Goal: Complete application form: Complete application form

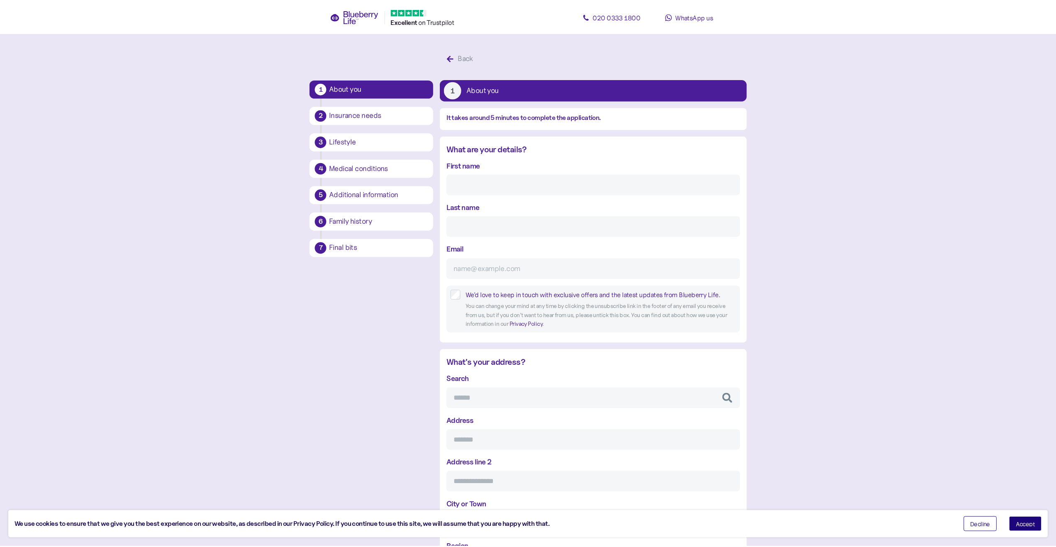
scroll to position [16, 0]
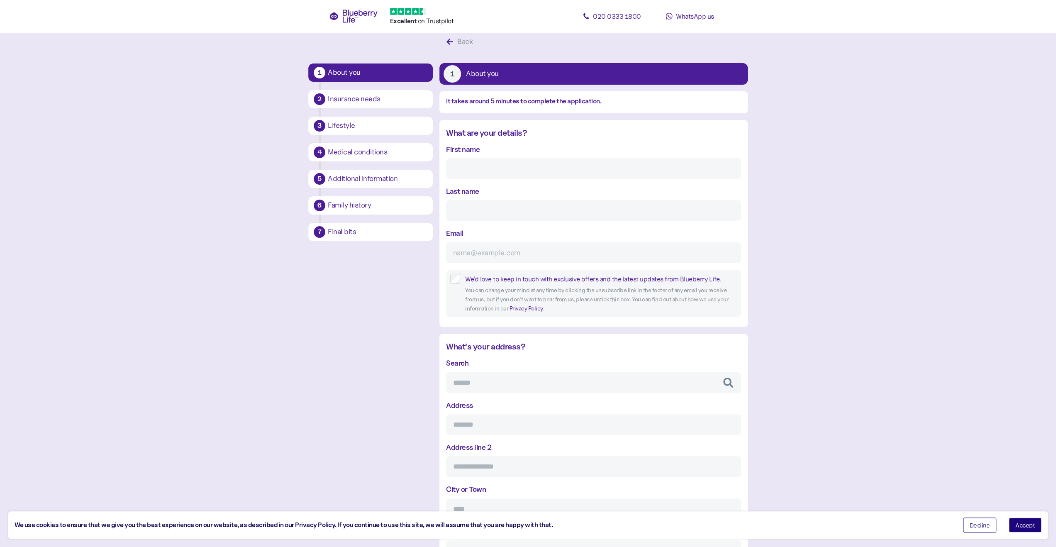
click at [500, 152] on div "First name" at bounding box center [593, 161] width 295 height 35
click at [485, 149] on div "First name" at bounding box center [593, 161] width 295 height 35
click at [480, 149] on div "First name" at bounding box center [593, 161] width 295 height 35
drag, startPoint x: 466, startPoint y: 161, endPoint x: 464, endPoint y: 167, distance: 6.6
click at [466, 161] on input "First name" at bounding box center [593, 168] width 295 height 21
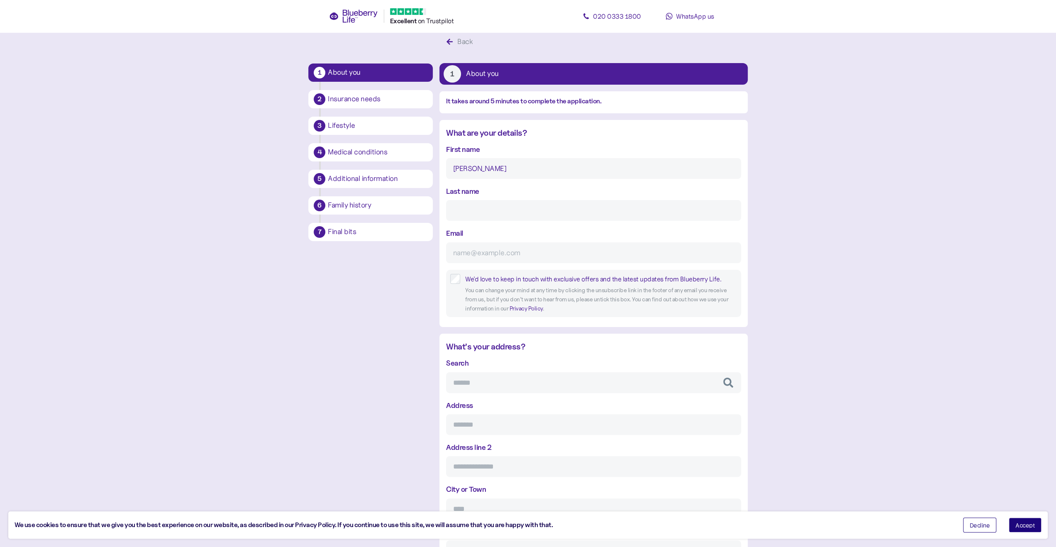
type input "[PERSON_NAME]"
click at [462, 207] on input "Last name" at bounding box center [593, 210] width 295 height 21
type input "[PERSON_NAME]"
type input "[EMAIL_ADDRESS][DOMAIN_NAME]"
type input "**"
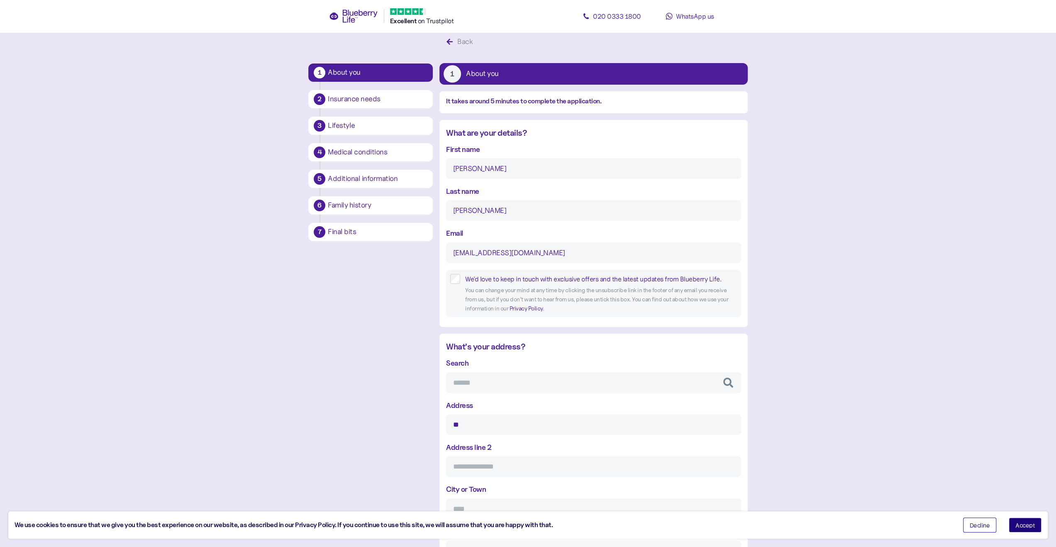
type input "**********"
type input "*********"
type input "*******"
type input "********"
drag, startPoint x: 536, startPoint y: 254, endPoint x: 422, endPoint y: 253, distance: 114.1
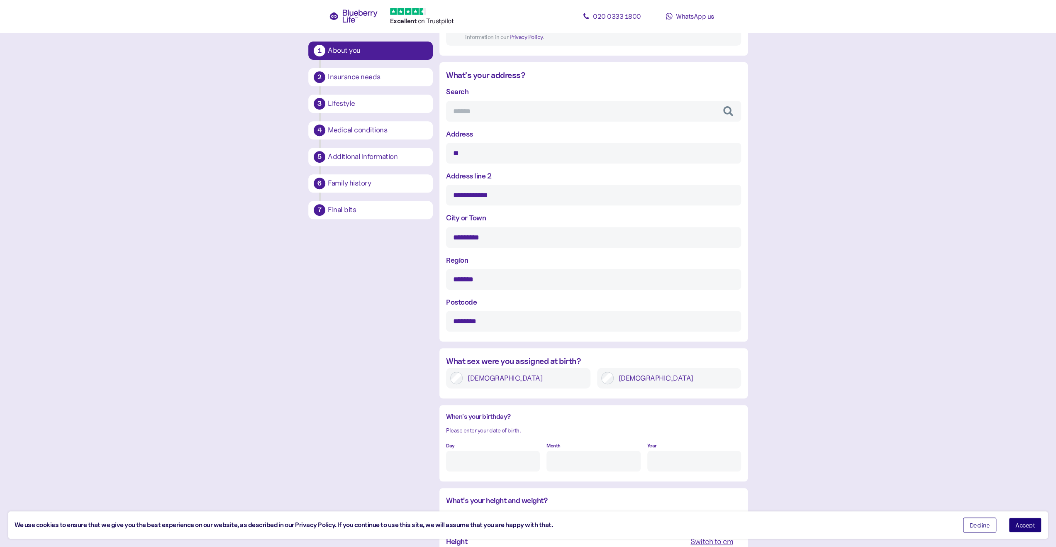
scroll to position [291, 0]
type input "[EMAIL_ADDRESS][DOMAIN_NAME]"
click at [460, 440] on div "Day" at bounding box center [493, 452] width 94 height 32
click at [460, 457] on input "Day" at bounding box center [493, 457] width 94 height 21
type input "13"
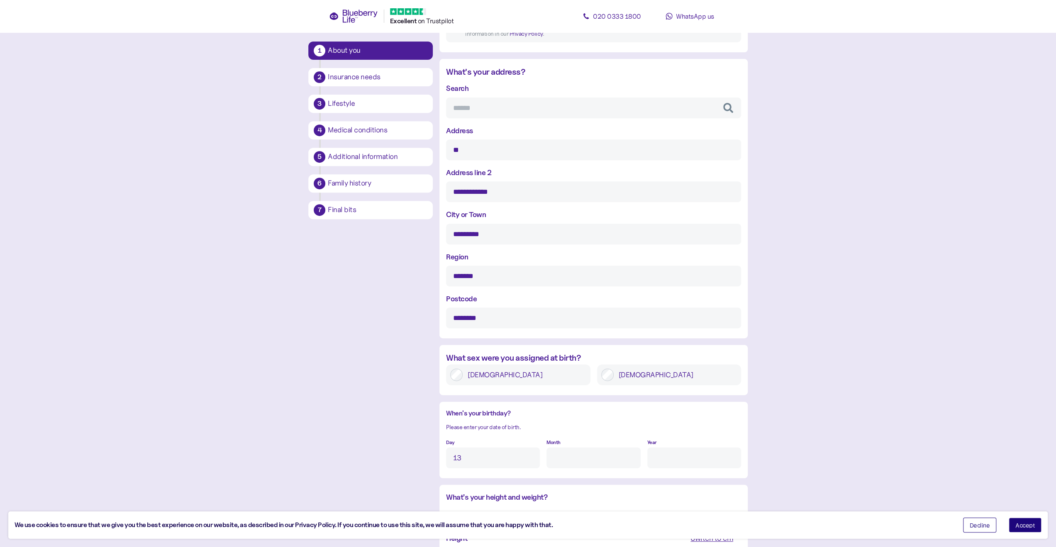
click at [556, 463] on input "Month" at bounding box center [594, 457] width 94 height 21
type input "1"
click at [649, 456] on input "Year" at bounding box center [694, 457] width 94 height 21
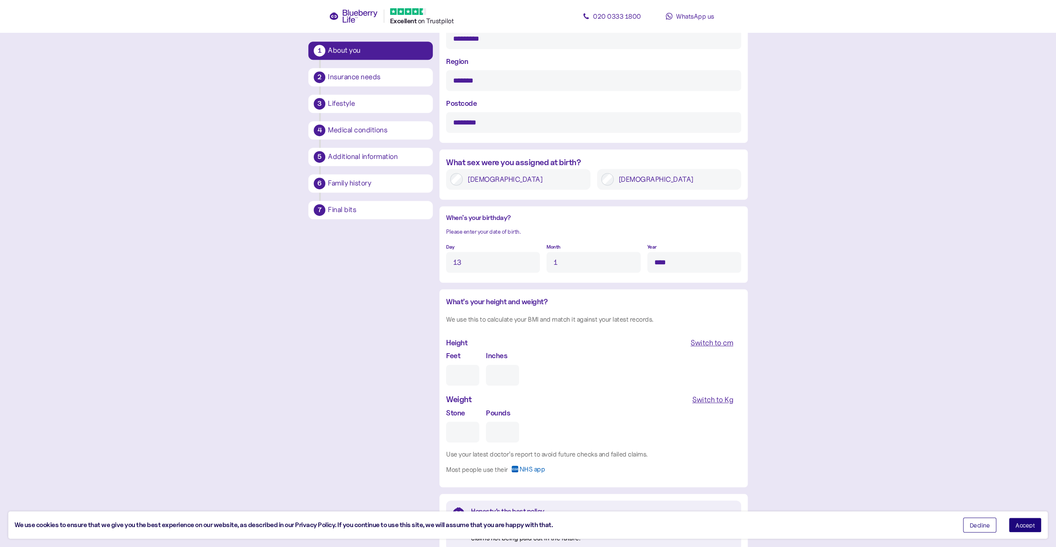
scroll to position [498, 0]
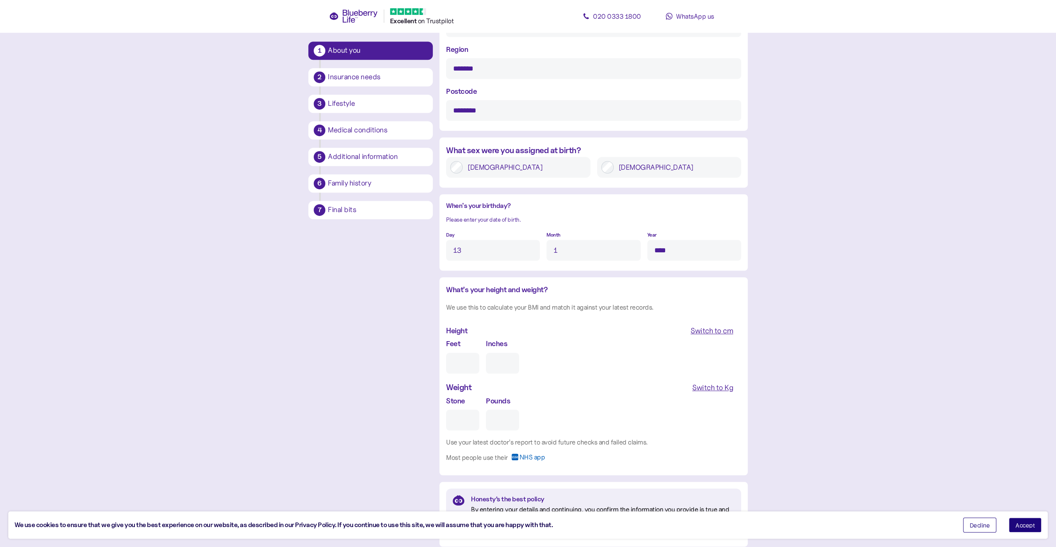
type input "****"
click at [455, 363] on input "Feet" at bounding box center [462, 363] width 33 height 21
type input "5"
type input "0"
type input "5"
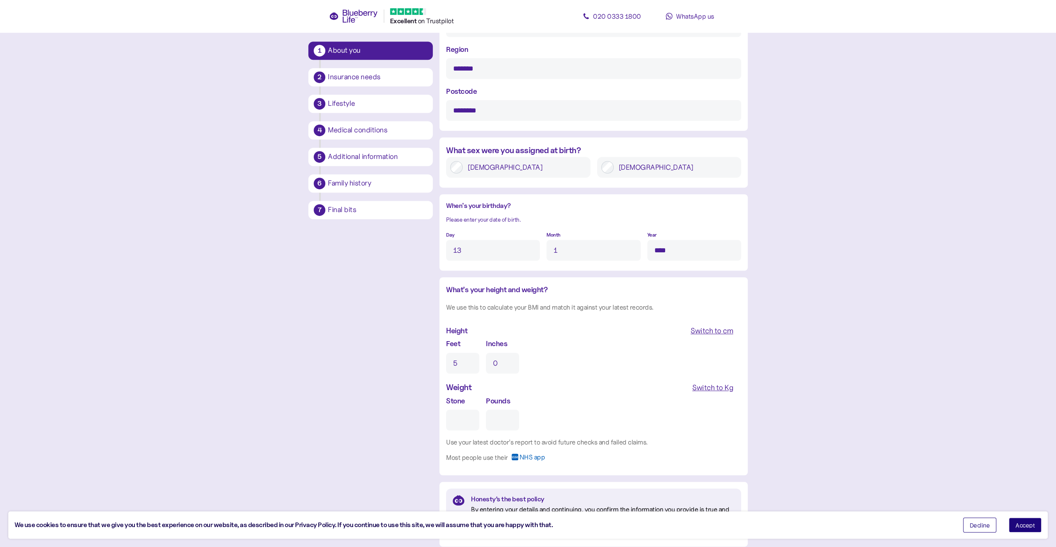
click at [498, 372] on input "0" at bounding box center [502, 363] width 33 height 21
click at [493, 361] on input "04" at bounding box center [502, 363] width 33 height 21
click at [498, 362] on input "04" at bounding box center [502, 363] width 33 height 21
type input "4"
click at [454, 419] on input "Stone" at bounding box center [462, 420] width 33 height 21
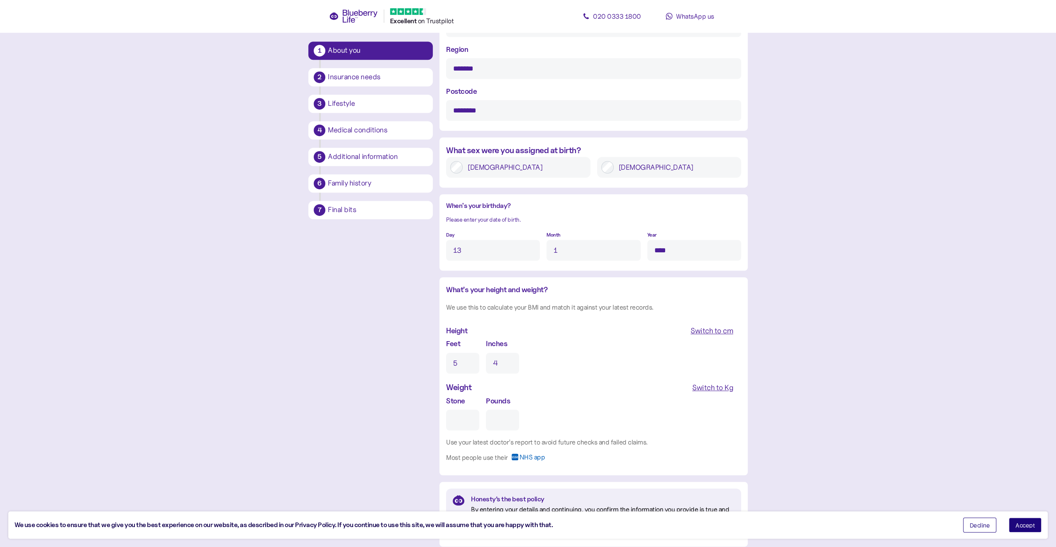
type input "1"
type input "0"
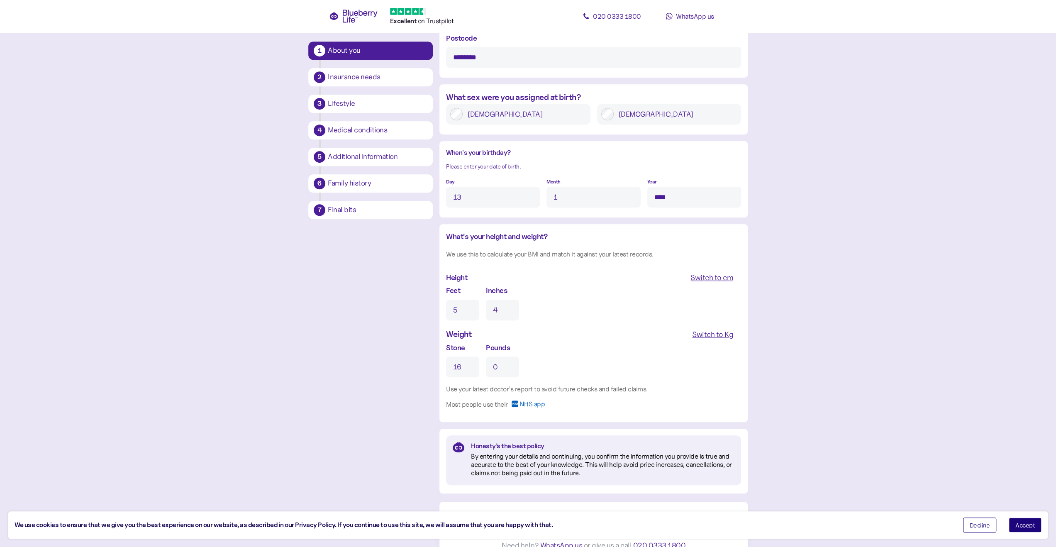
scroll to position [564, 0]
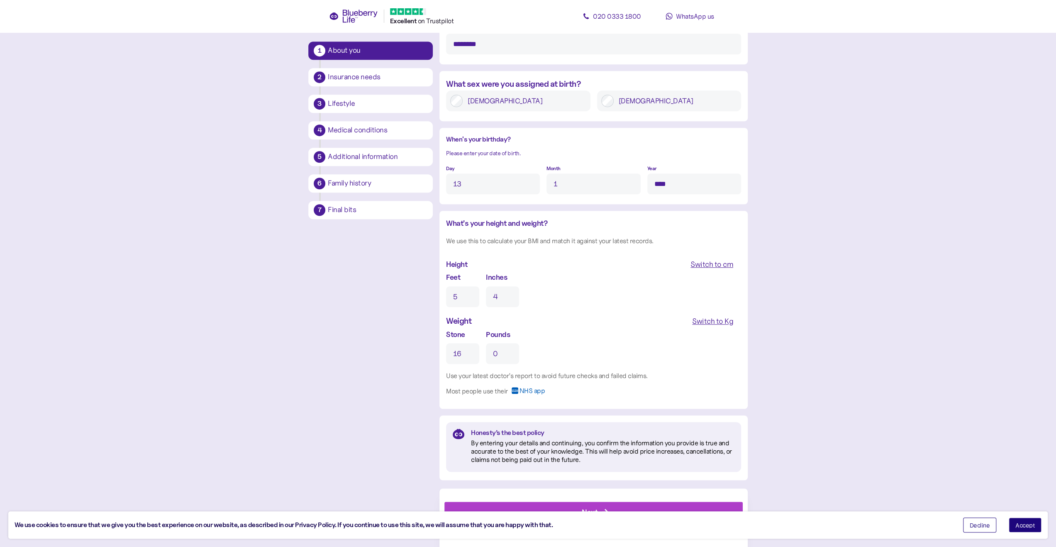
type input "16"
click at [598, 505] on div "Next" at bounding box center [596, 512] width 280 height 20
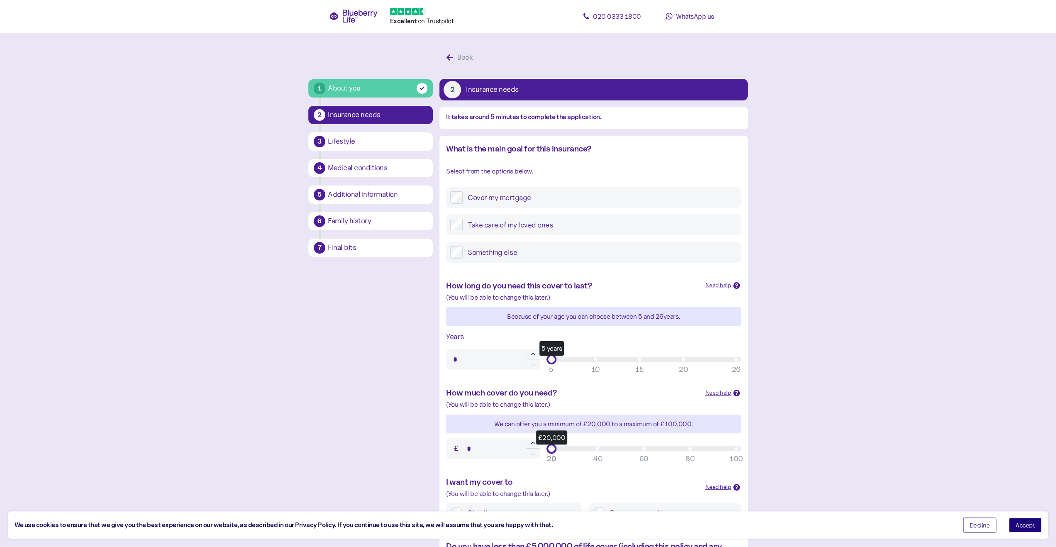
type input "**"
click at [639, 359] on div "5 years" at bounding box center [644, 359] width 185 height 5
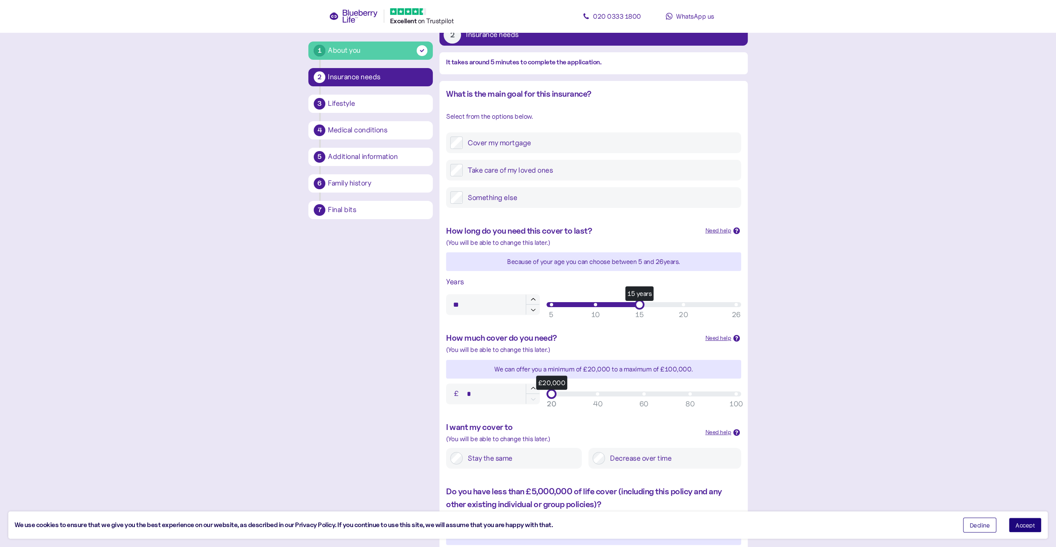
scroll to position [125, 0]
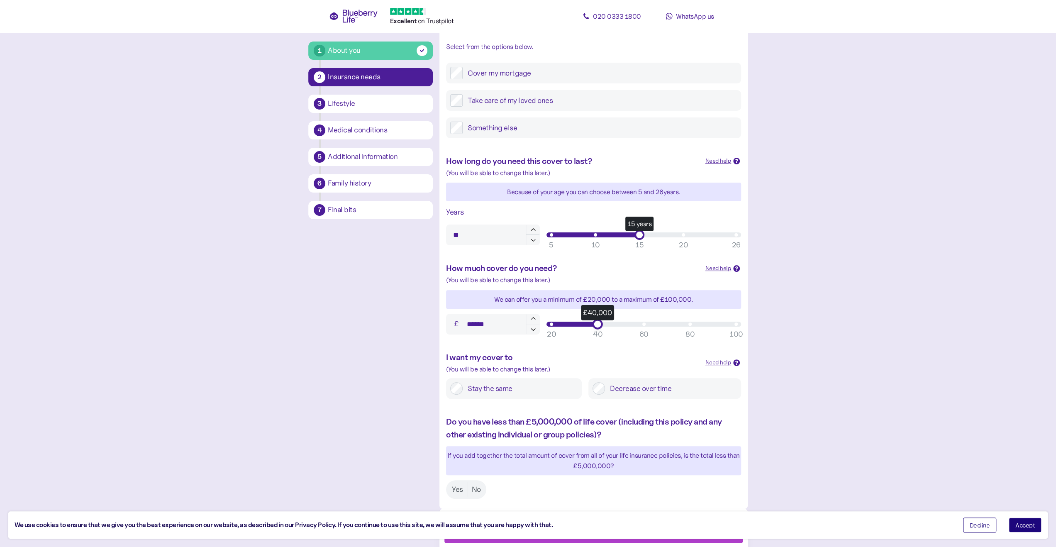
drag, startPoint x: 553, startPoint y: 323, endPoint x: 595, endPoint y: 327, distance: 42.5
click at [595, 327] on div "£40,000" at bounding box center [598, 324] width 10 height 10
drag, startPoint x: 596, startPoint y: 322, endPoint x: 549, endPoint y: 322, distance: 46.9
click at [549, 322] on div "£21,000" at bounding box center [554, 324] width 10 height 10
type input "******"
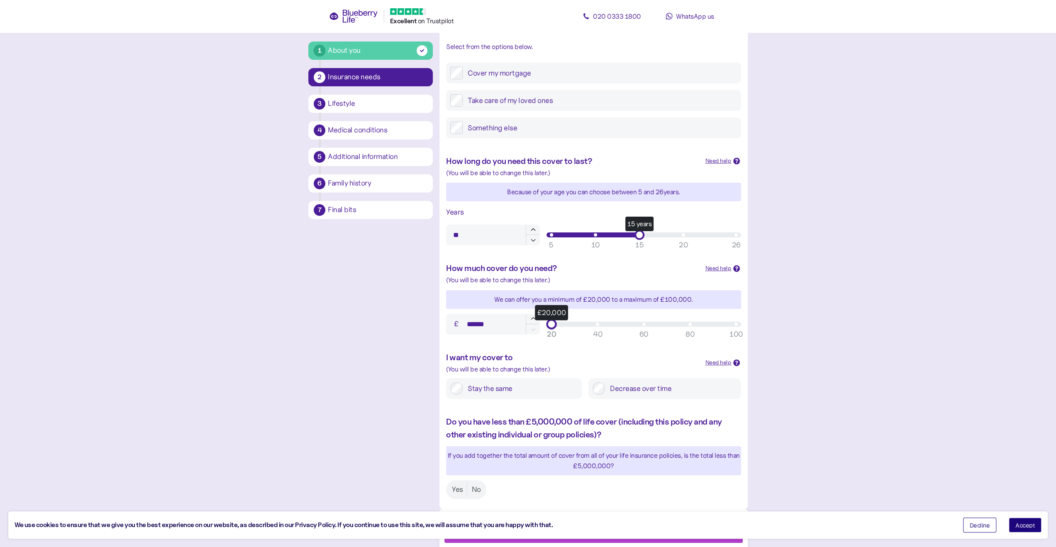
drag, startPoint x: 554, startPoint y: 323, endPoint x: 541, endPoint y: 322, distance: 13.3
click at [541, 322] on div "£ ****** £20,000 20 40 60 80 100 20" at bounding box center [594, 323] width 302 height 27
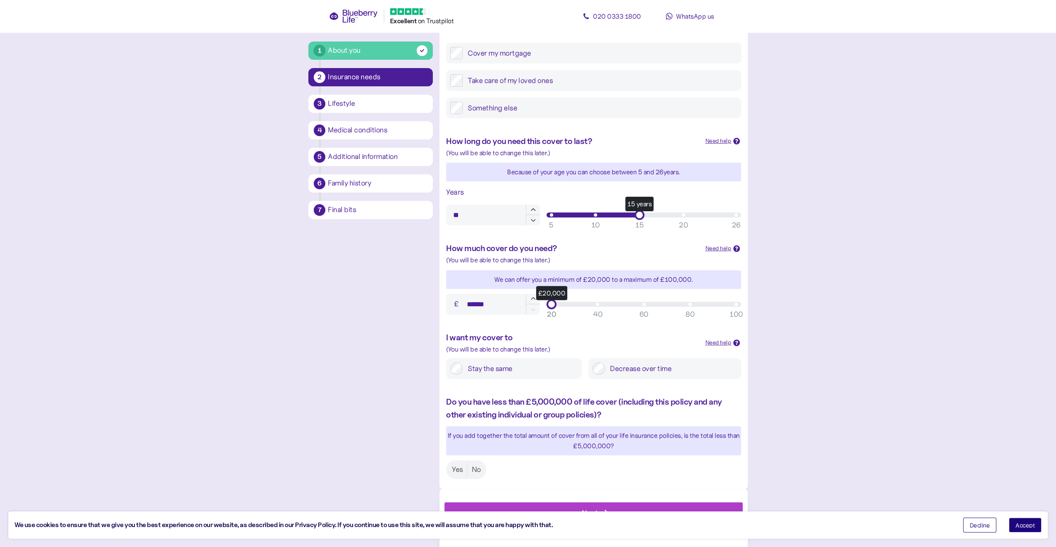
scroll to position [145, 0]
click at [456, 469] on label "Yes" at bounding box center [458, 469] width 20 height 15
click at [584, 506] on span "Next" at bounding box center [590, 512] width 16 height 20
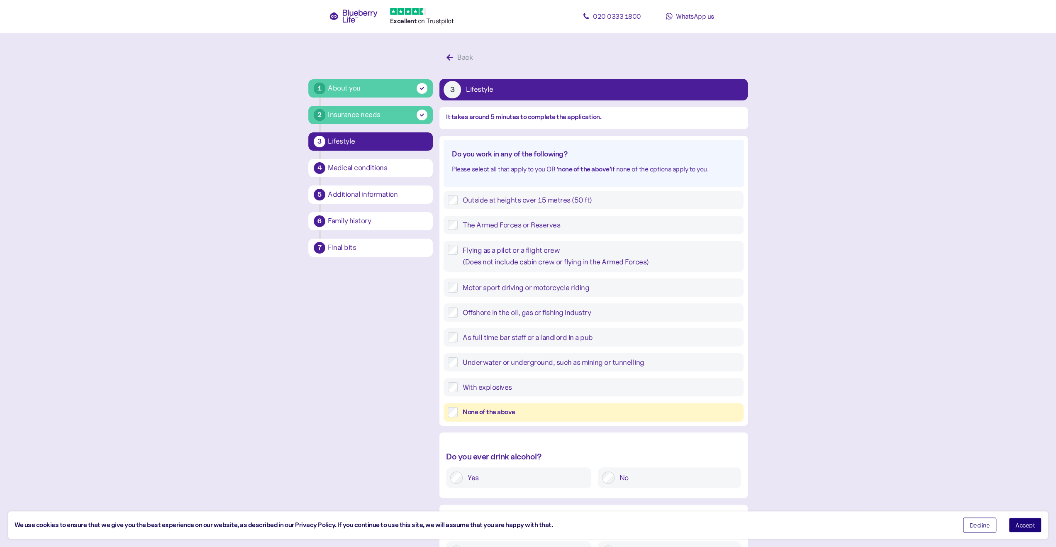
click at [1024, 523] on span "Accept" at bounding box center [1026, 525] width 20 height 6
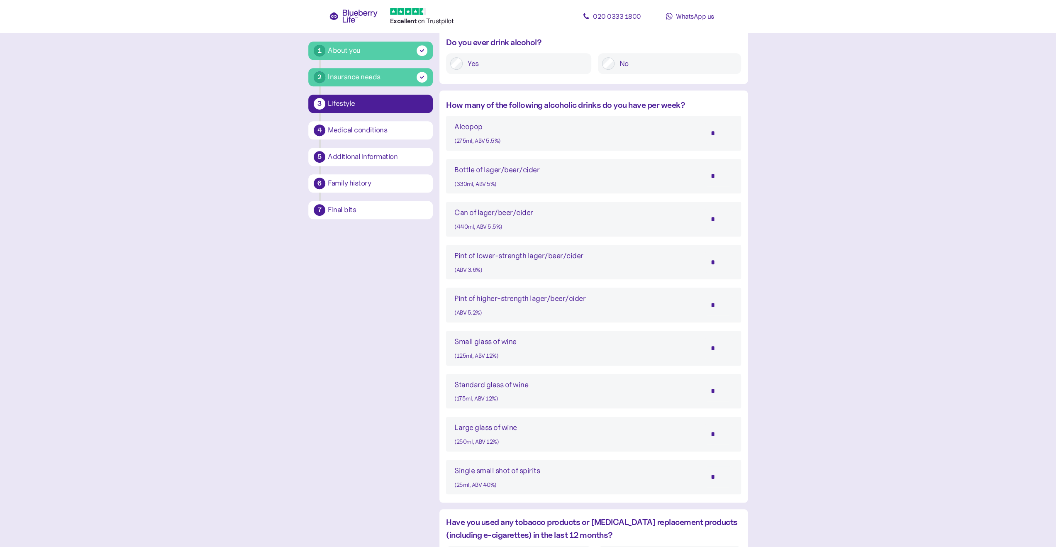
scroll to position [415, 0]
click at [714, 391] on input "*" at bounding box center [718, 389] width 29 height 21
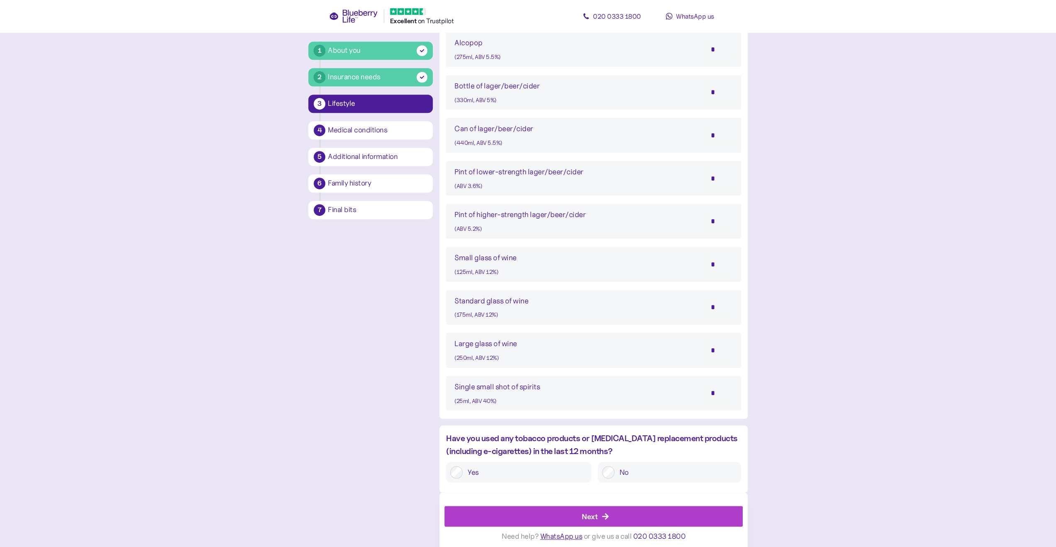
scroll to position [498, 0]
type input "*"
click at [589, 513] on div "Next" at bounding box center [590, 515] width 16 height 11
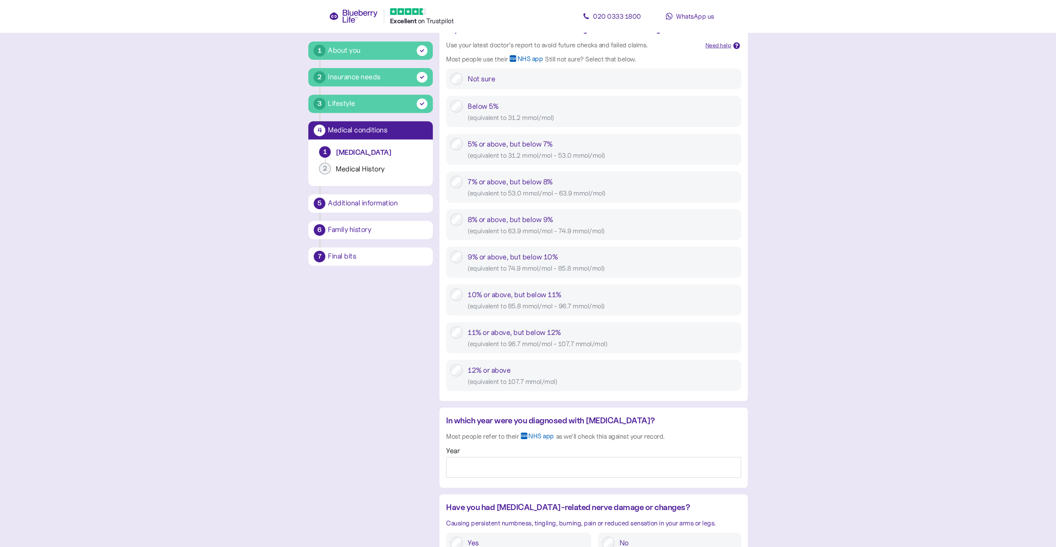
scroll to position [374, 0]
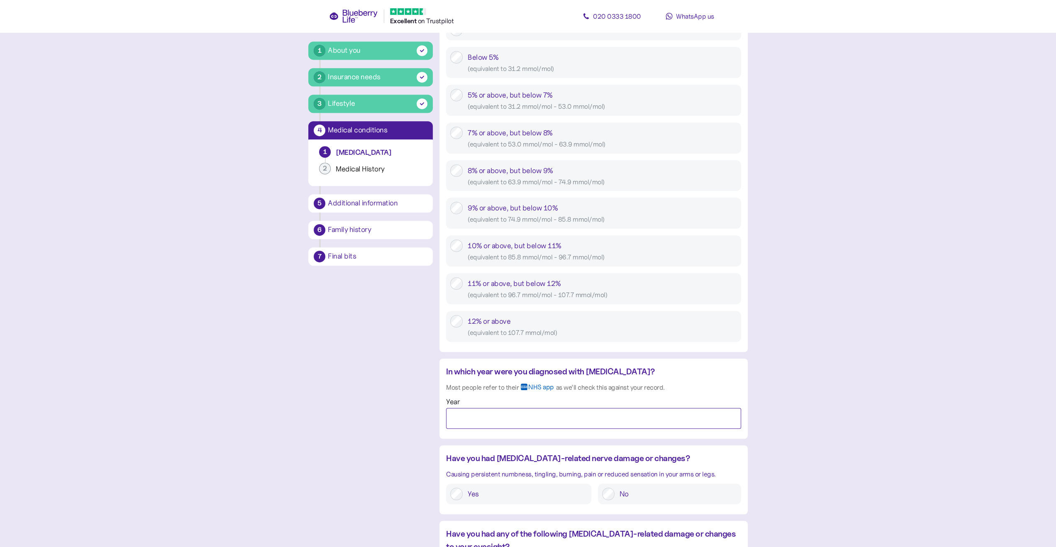
click at [452, 420] on input "Year" at bounding box center [593, 418] width 295 height 21
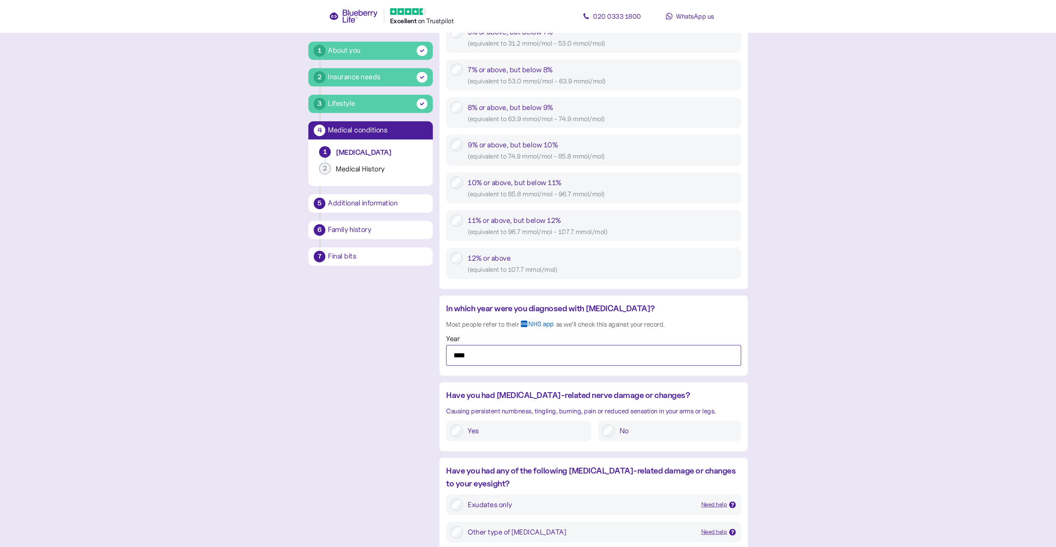
scroll to position [498, 0]
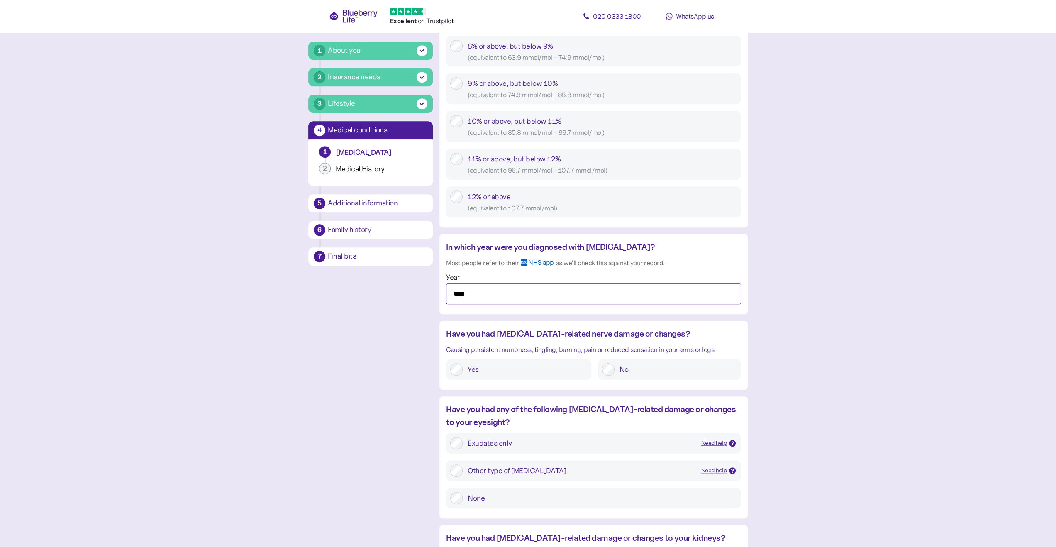
type input "****"
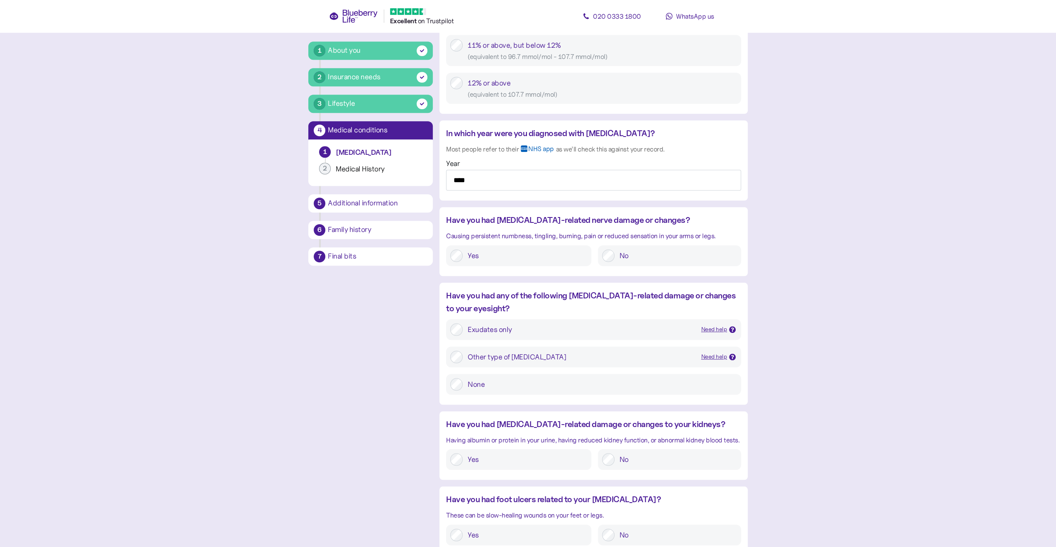
scroll to position [741, 0]
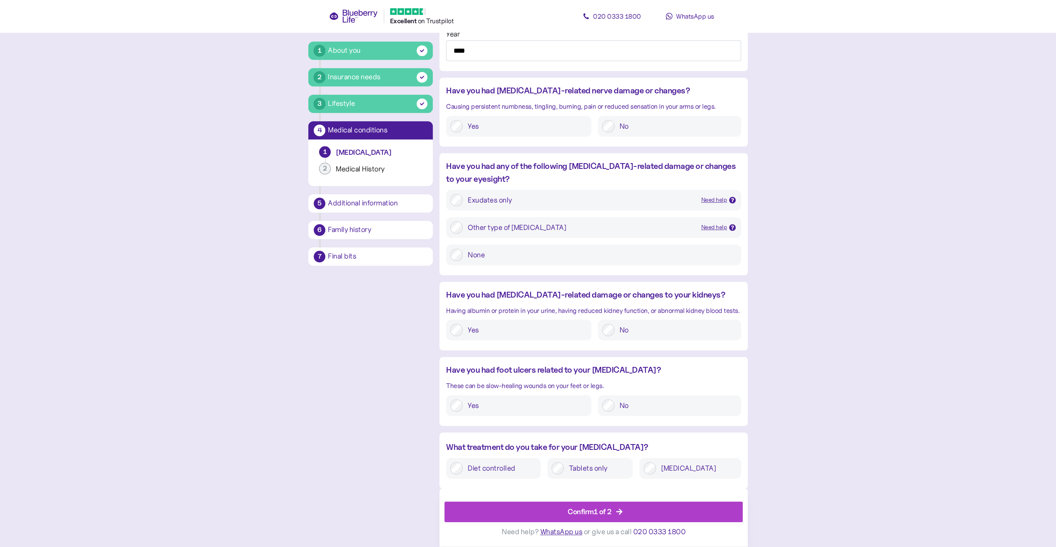
click at [591, 511] on div "Confirm 1 of 2" at bounding box center [590, 511] width 44 height 11
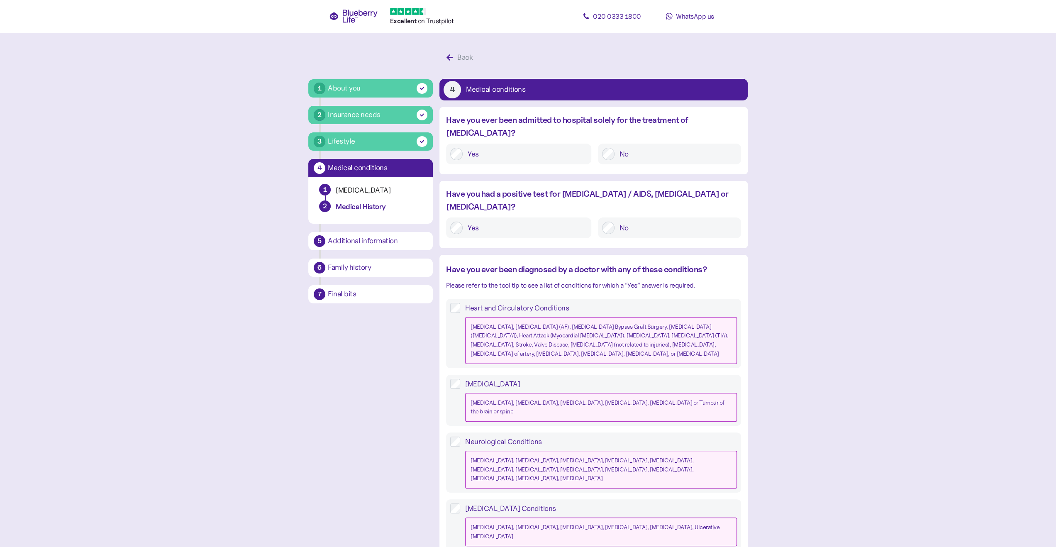
click at [616, 222] on label "No" at bounding box center [676, 228] width 122 height 12
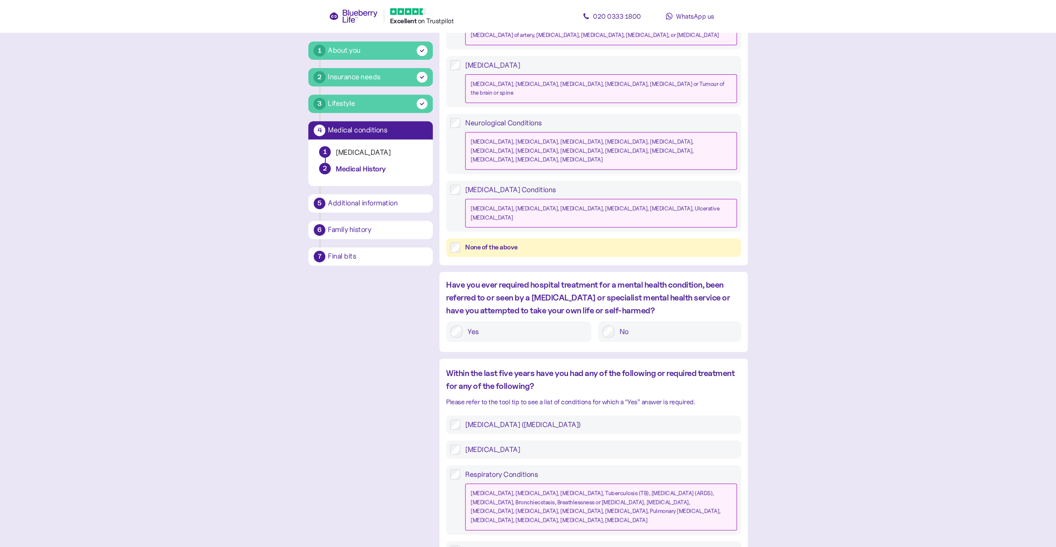
scroll to position [374, 0]
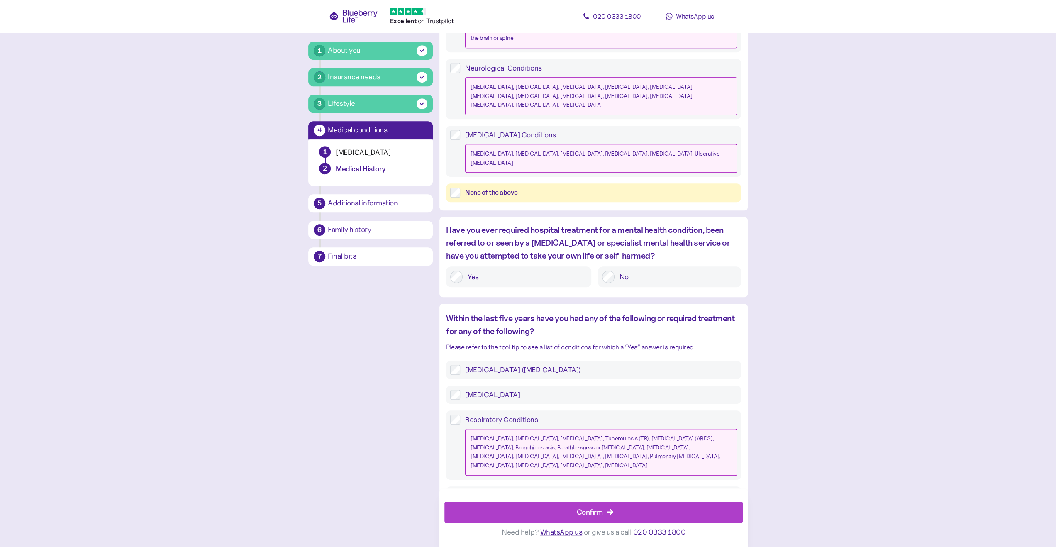
click at [598, 510] on div "Confirm" at bounding box center [590, 511] width 26 height 11
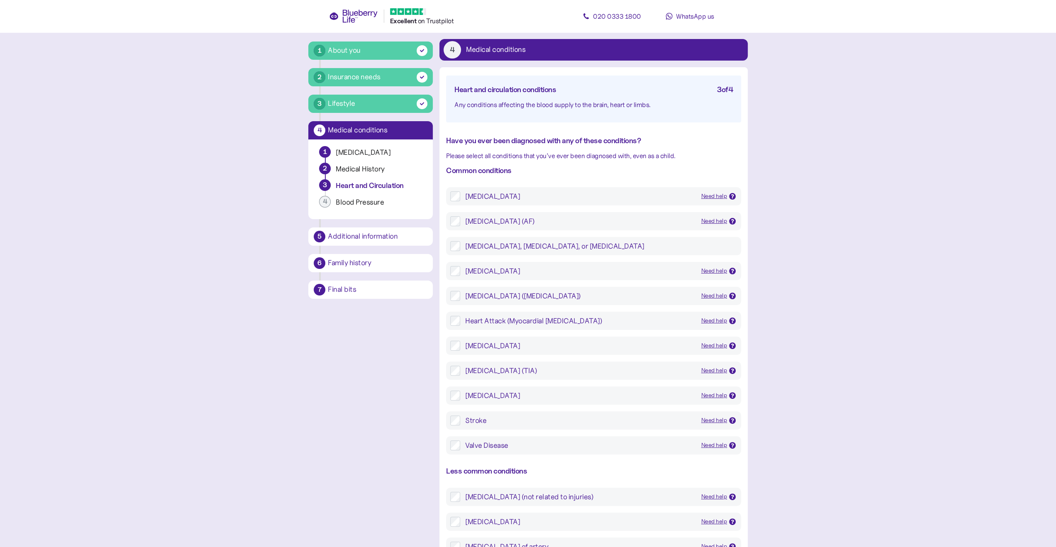
scroll to position [42, 0]
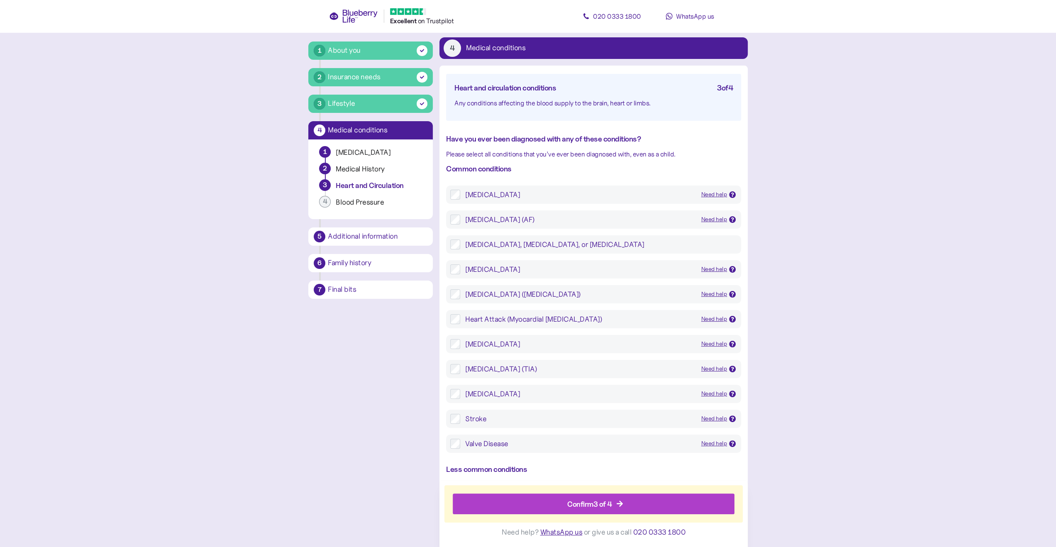
click at [589, 501] on div "Confirm 3 of 4" at bounding box center [589, 503] width 45 height 11
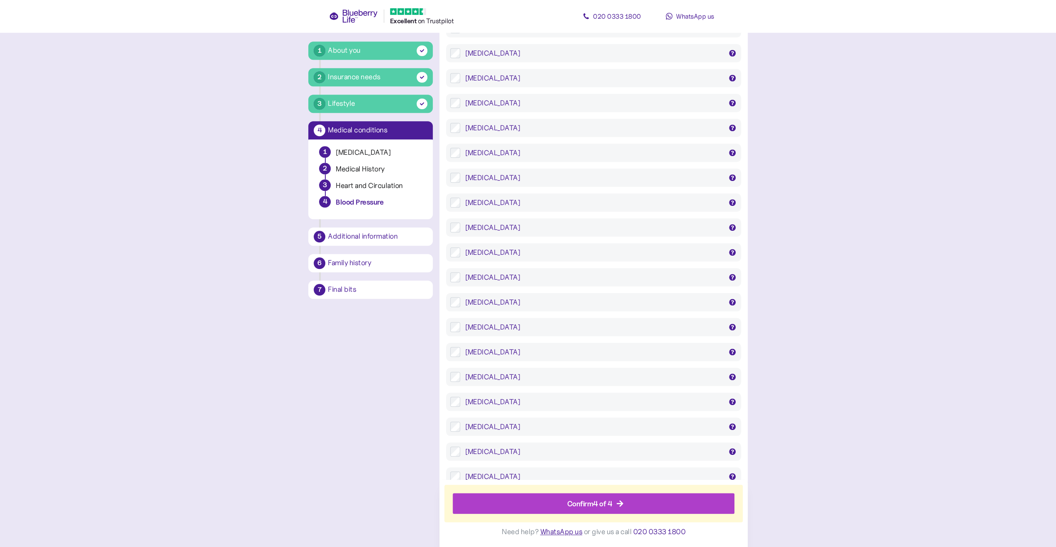
scroll to position [689, 0]
click at [594, 504] on div "Confirm 4 of 4" at bounding box center [589, 503] width 45 height 11
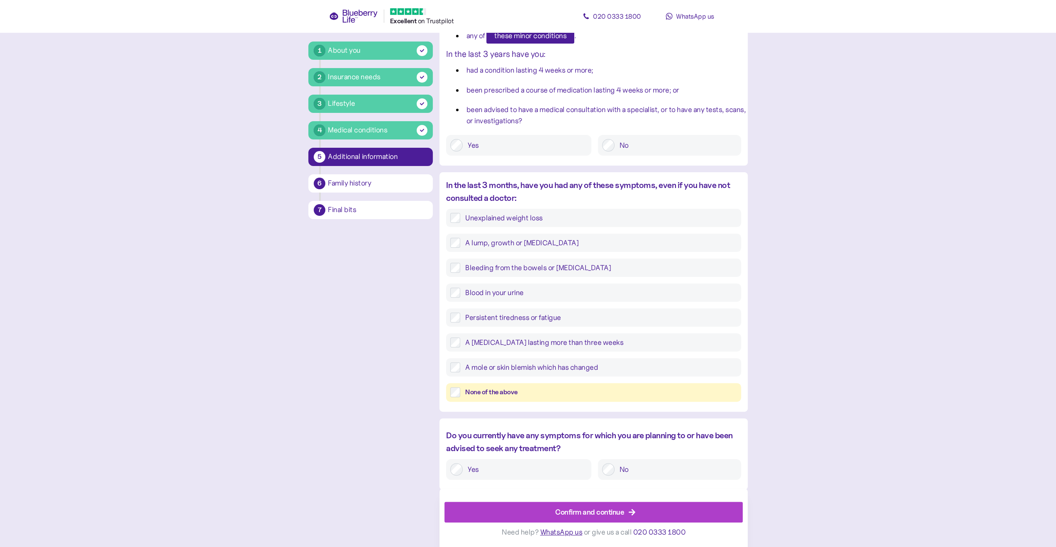
scroll to position [136, 0]
click at [586, 514] on div "Confirm and continue" at bounding box center [589, 511] width 69 height 11
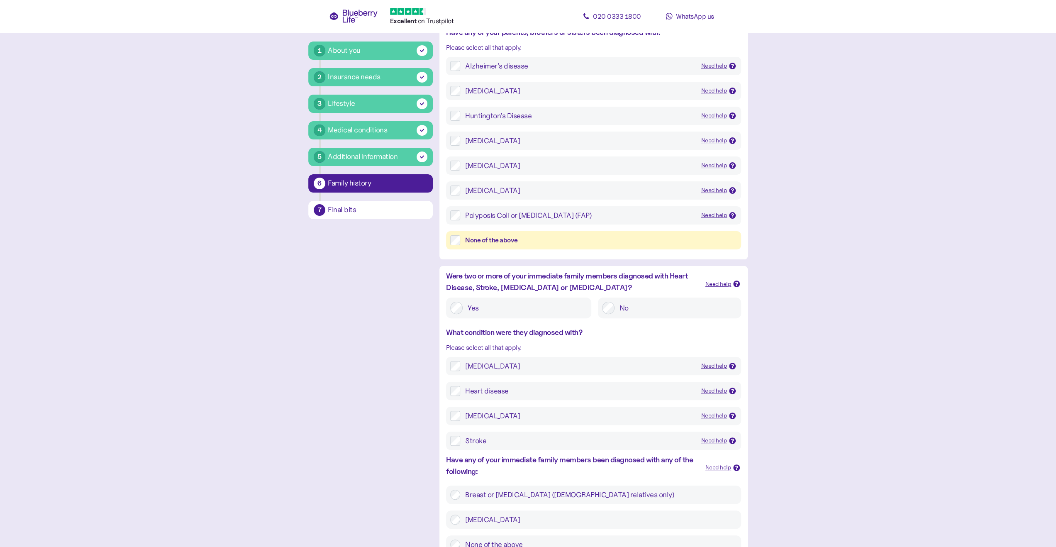
scroll to position [151, 0]
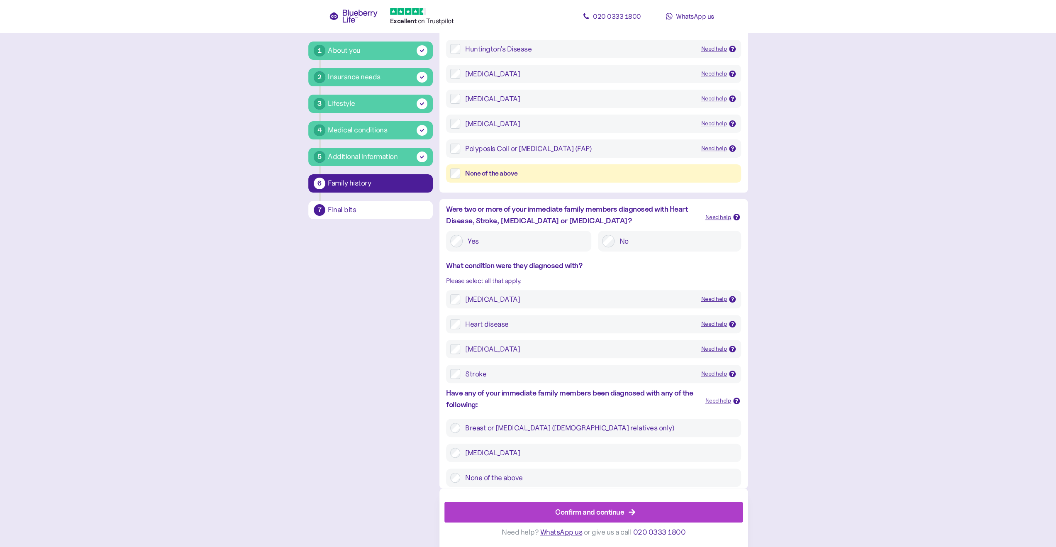
click at [574, 512] on div "Confirm and continue" at bounding box center [589, 511] width 69 height 11
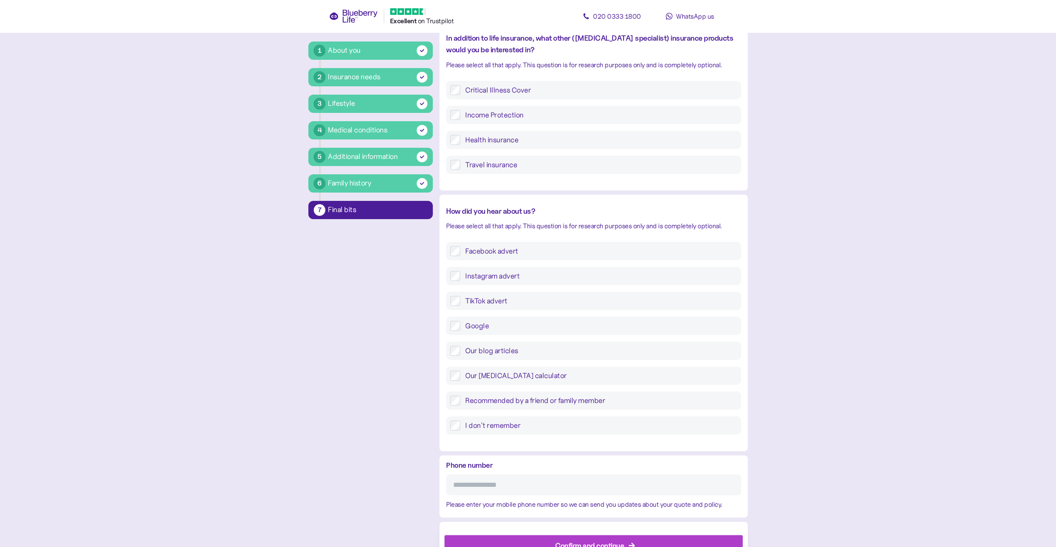
scroll to position [119, 0]
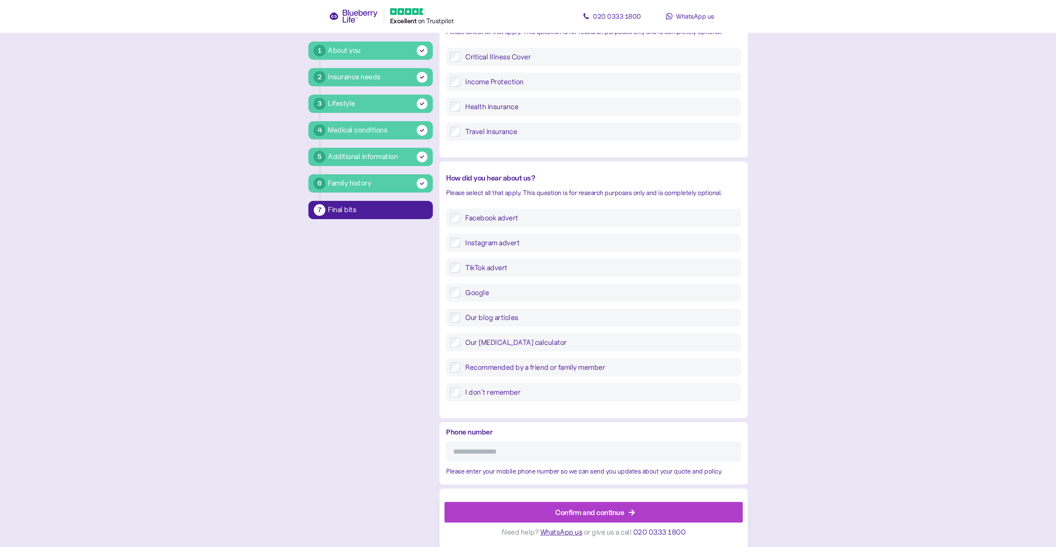
click at [586, 510] on div "Confirm and continue" at bounding box center [589, 512] width 69 height 11
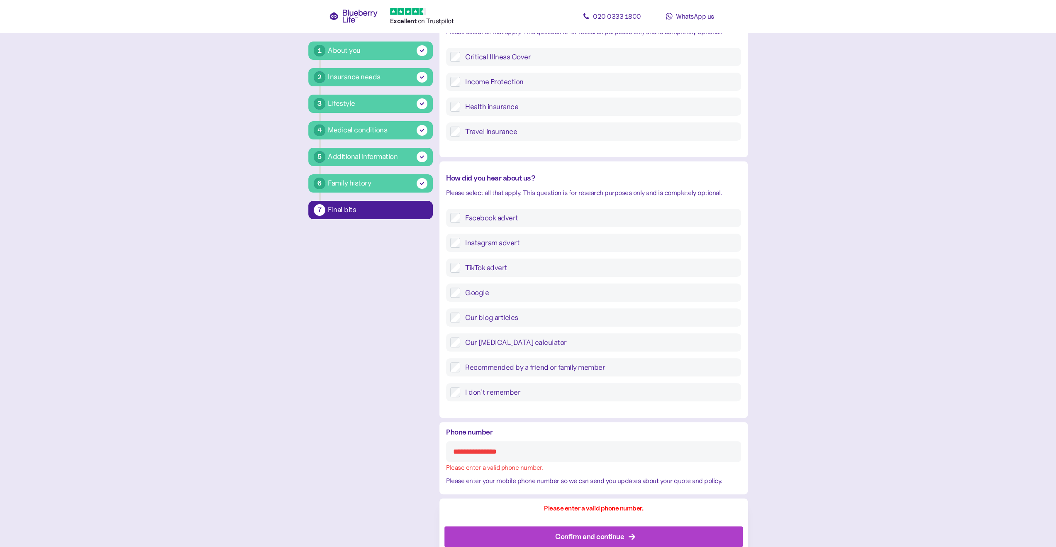
click at [474, 453] on input "Phone number" at bounding box center [593, 451] width 295 height 21
drag, startPoint x: 522, startPoint y: 454, endPoint x: 446, endPoint y: 451, distance: 76.0
click at [446, 451] on input "Phone number" at bounding box center [593, 451] width 295 height 21
drag, startPoint x: 471, startPoint y: 452, endPoint x: 511, endPoint y: 454, distance: 39.5
click at [511, 454] on input "Phone number" at bounding box center [593, 451] width 295 height 21
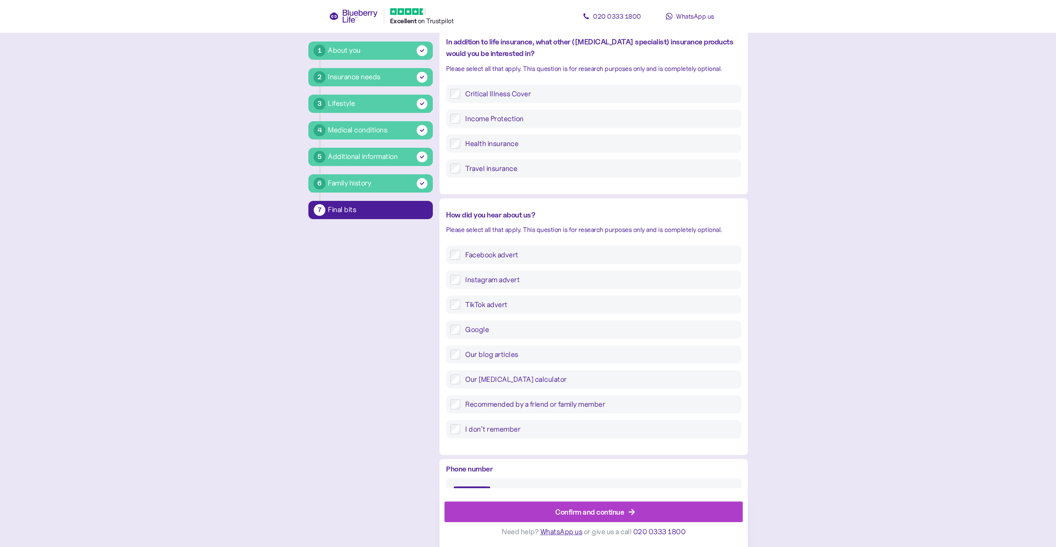
scroll to position [77, 0]
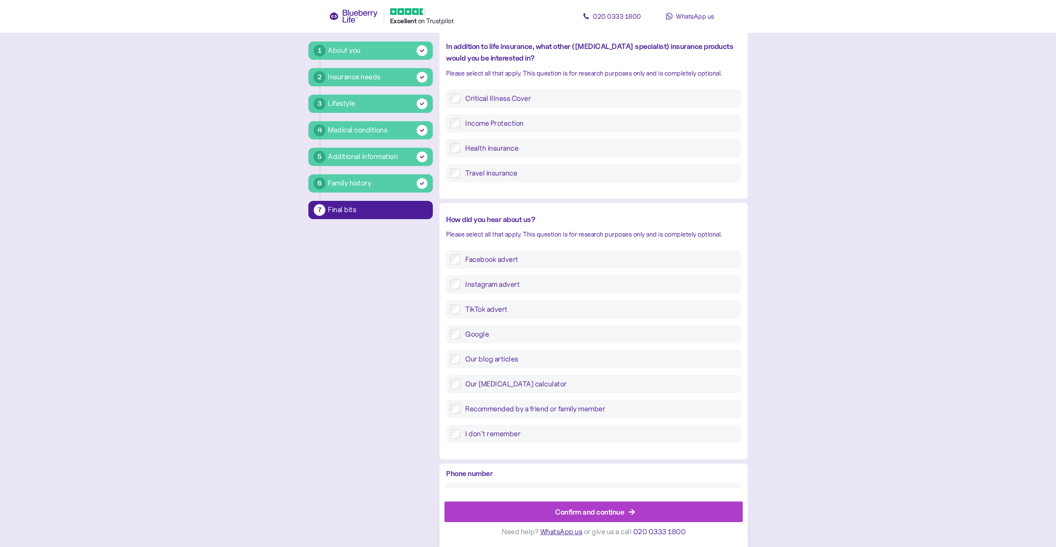
type input "**********"
click at [575, 512] on div "Confirm and continue" at bounding box center [589, 511] width 69 height 11
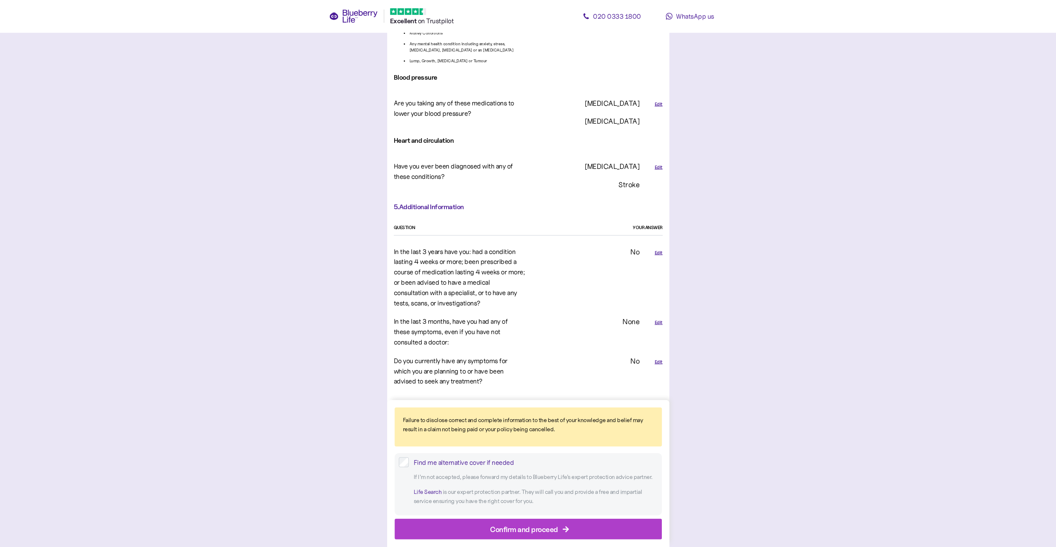
scroll to position [1811, 0]
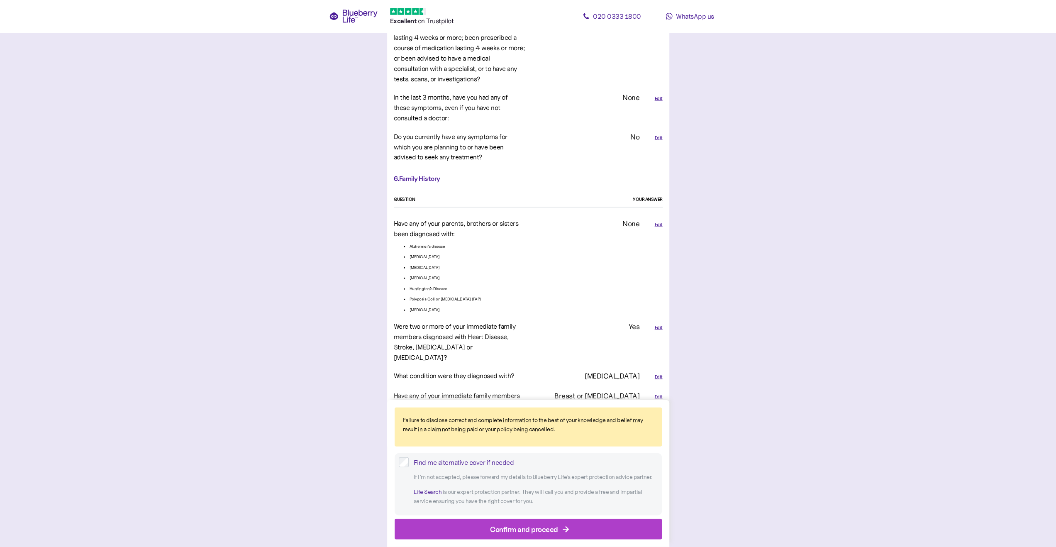
click at [520, 524] on div "Confirm and proceed" at bounding box center [524, 528] width 68 height 11
